Goal: Task Accomplishment & Management: Use online tool/utility

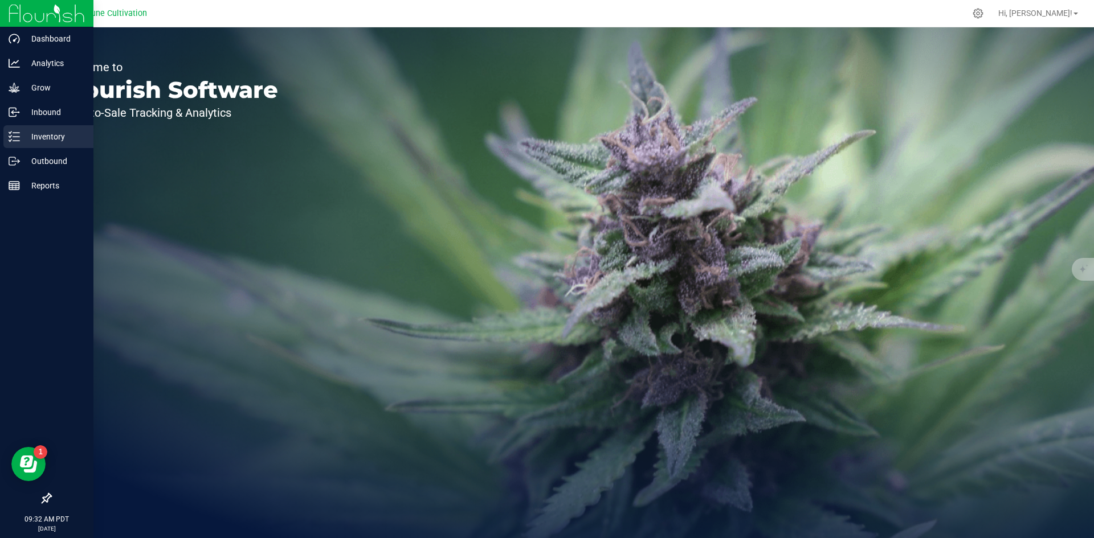
click at [19, 134] on icon at bounding box center [14, 136] width 11 height 11
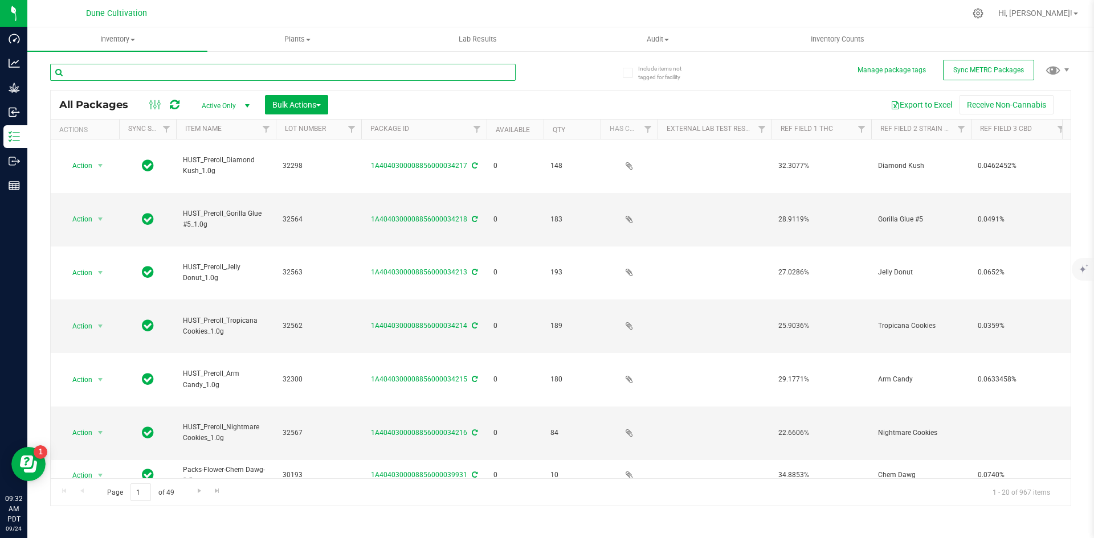
click at [196, 67] on input "text" at bounding box center [282, 72] width 465 height 17
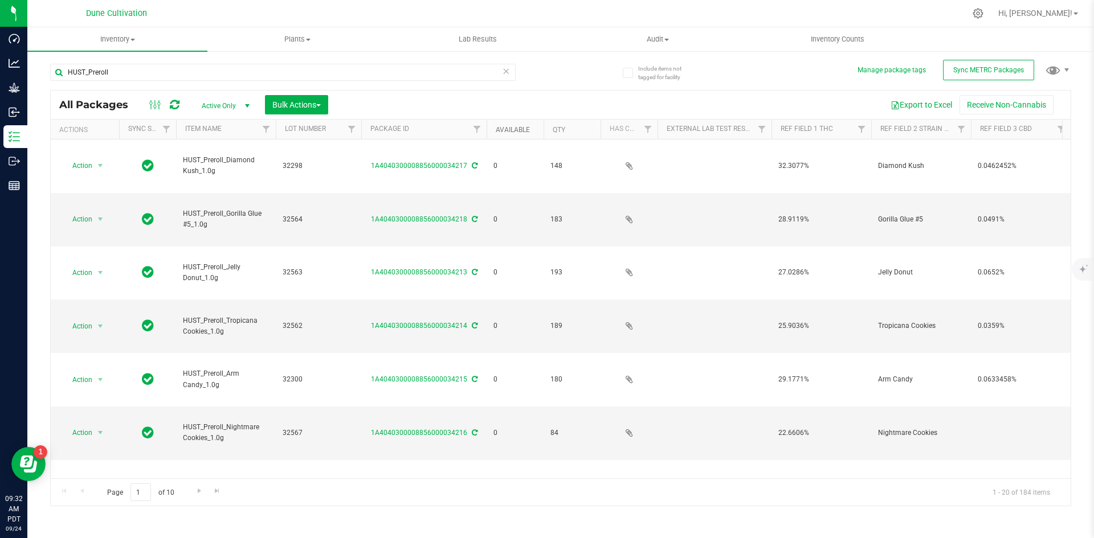
click at [512, 133] on link "Available" at bounding box center [513, 130] width 34 height 8
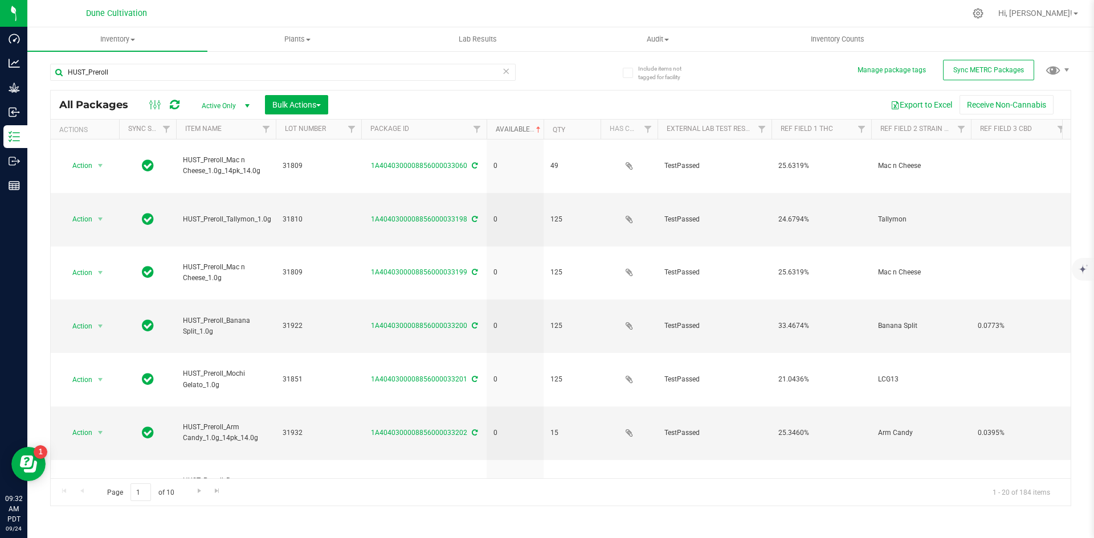
click at [512, 132] on link "Available" at bounding box center [519, 129] width 47 height 8
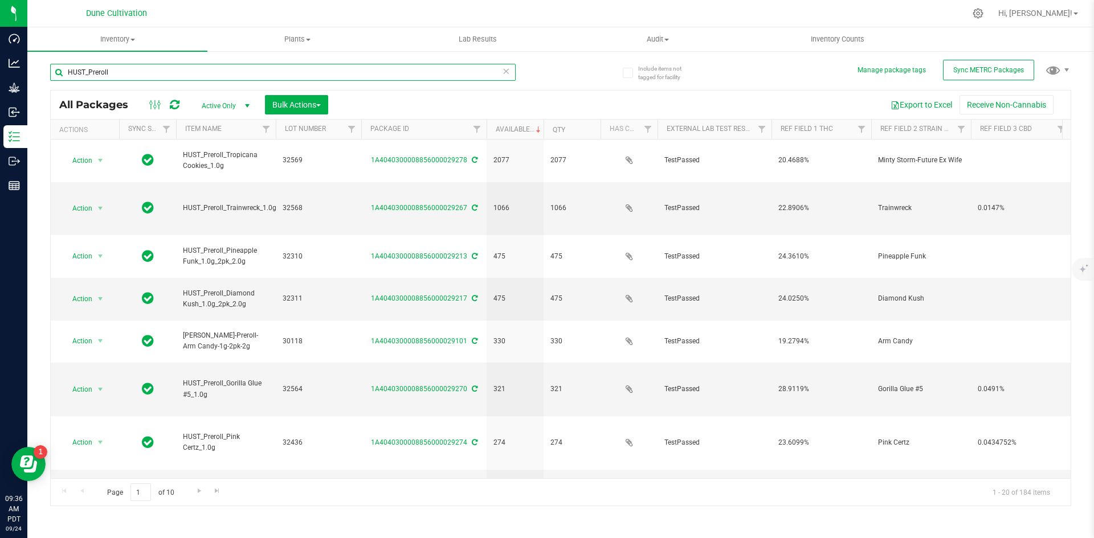
click at [123, 67] on input "HUST_Preroll" at bounding box center [282, 72] width 465 height 17
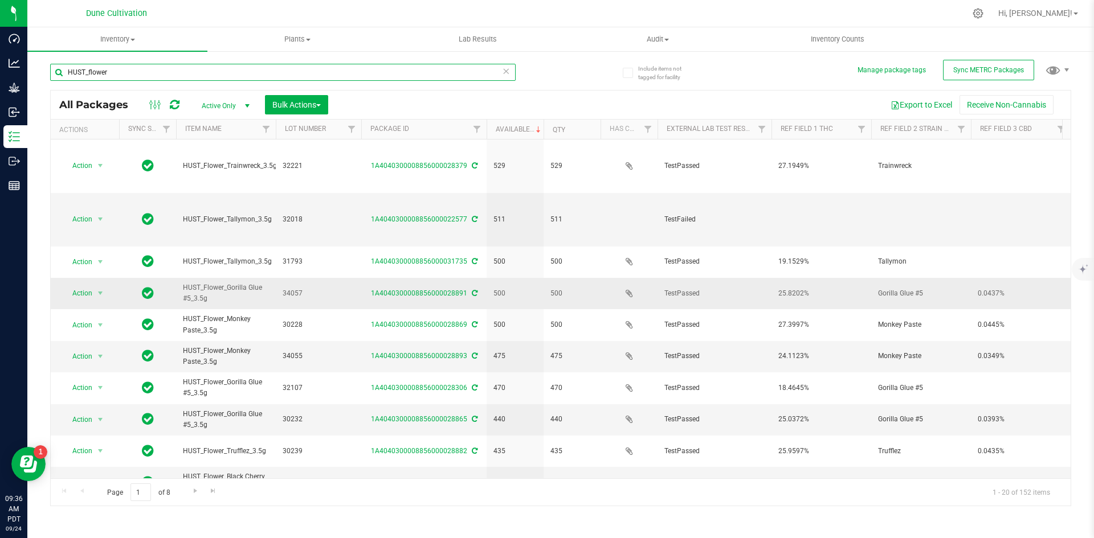
scroll to position [300, 0]
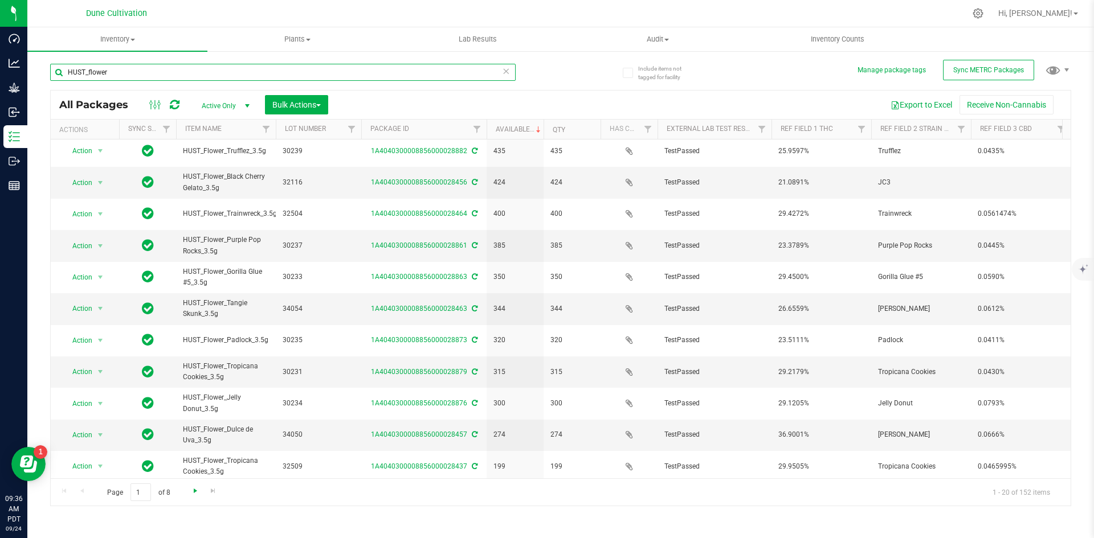
type input "HUST_flower"
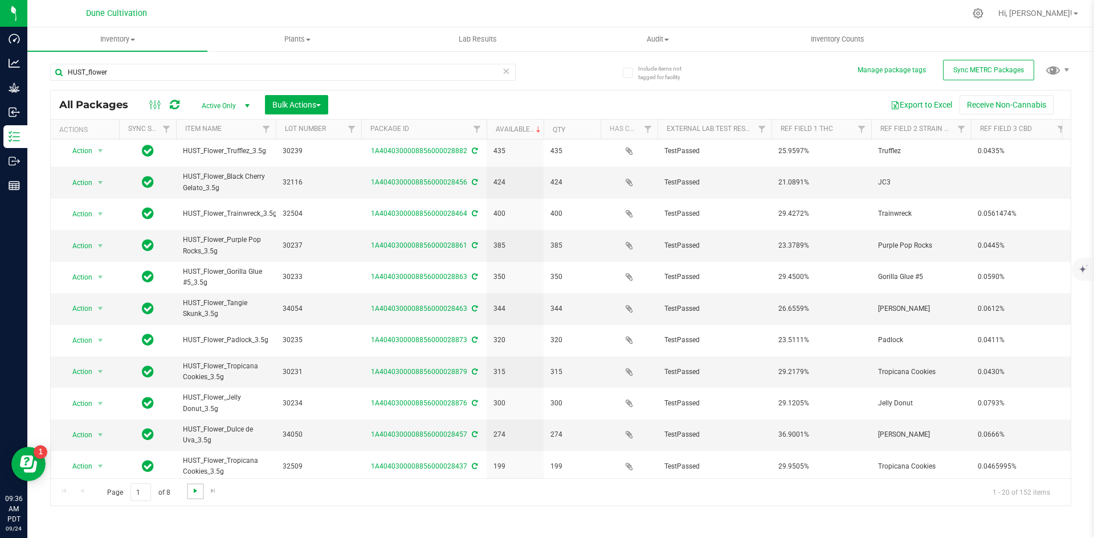
click at [194, 488] on span "Go to the next page" at bounding box center [195, 491] width 9 height 9
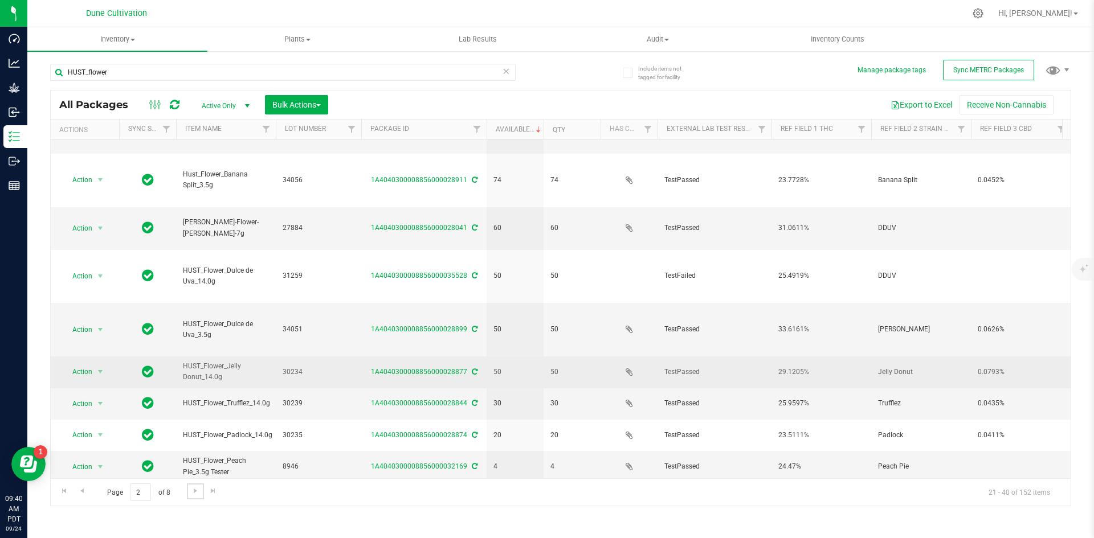
scroll to position [263, 0]
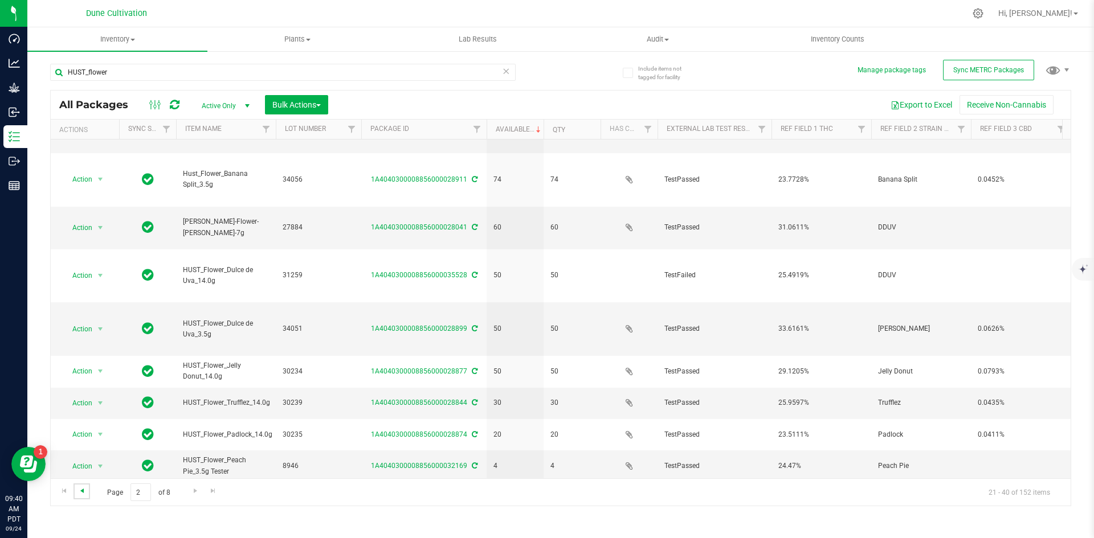
click at [86, 490] on span "Go to the previous page" at bounding box center [81, 491] width 9 height 9
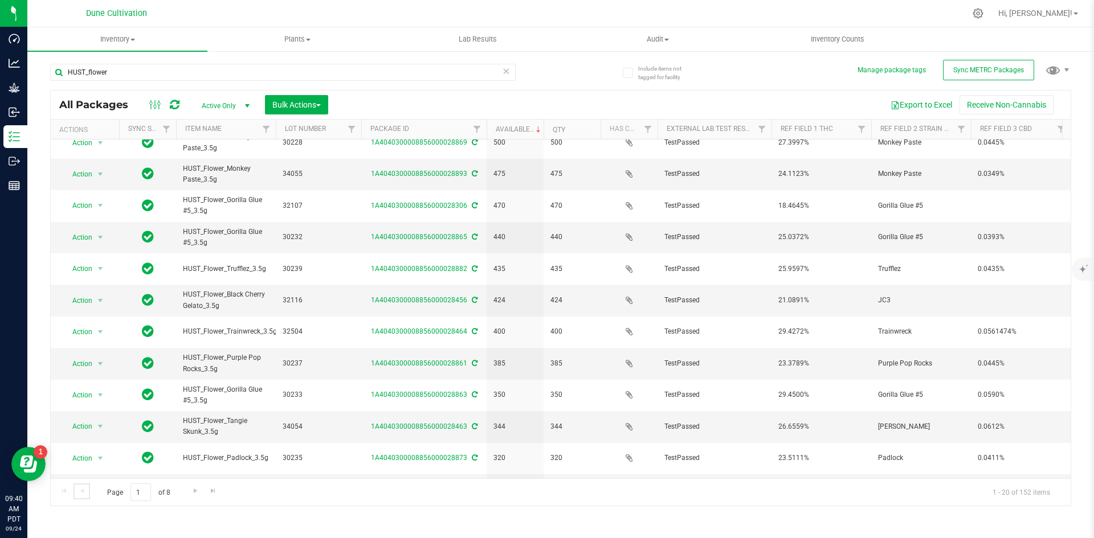
scroll to position [300, 0]
